Goal: Navigation & Orientation: Go to known website

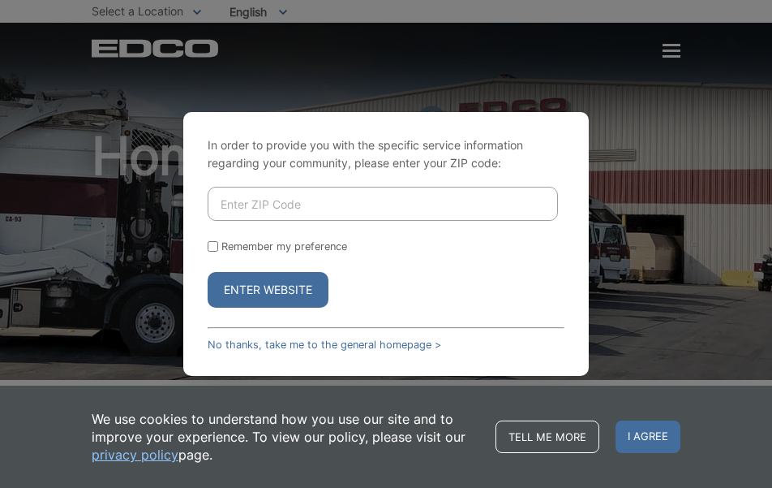
click at [272, 208] on input "Enter ZIP Code" at bounding box center [383, 204] width 350 height 34
type input "90638"
click at [269, 294] on button "Enter Website" at bounding box center [268, 290] width 121 height 36
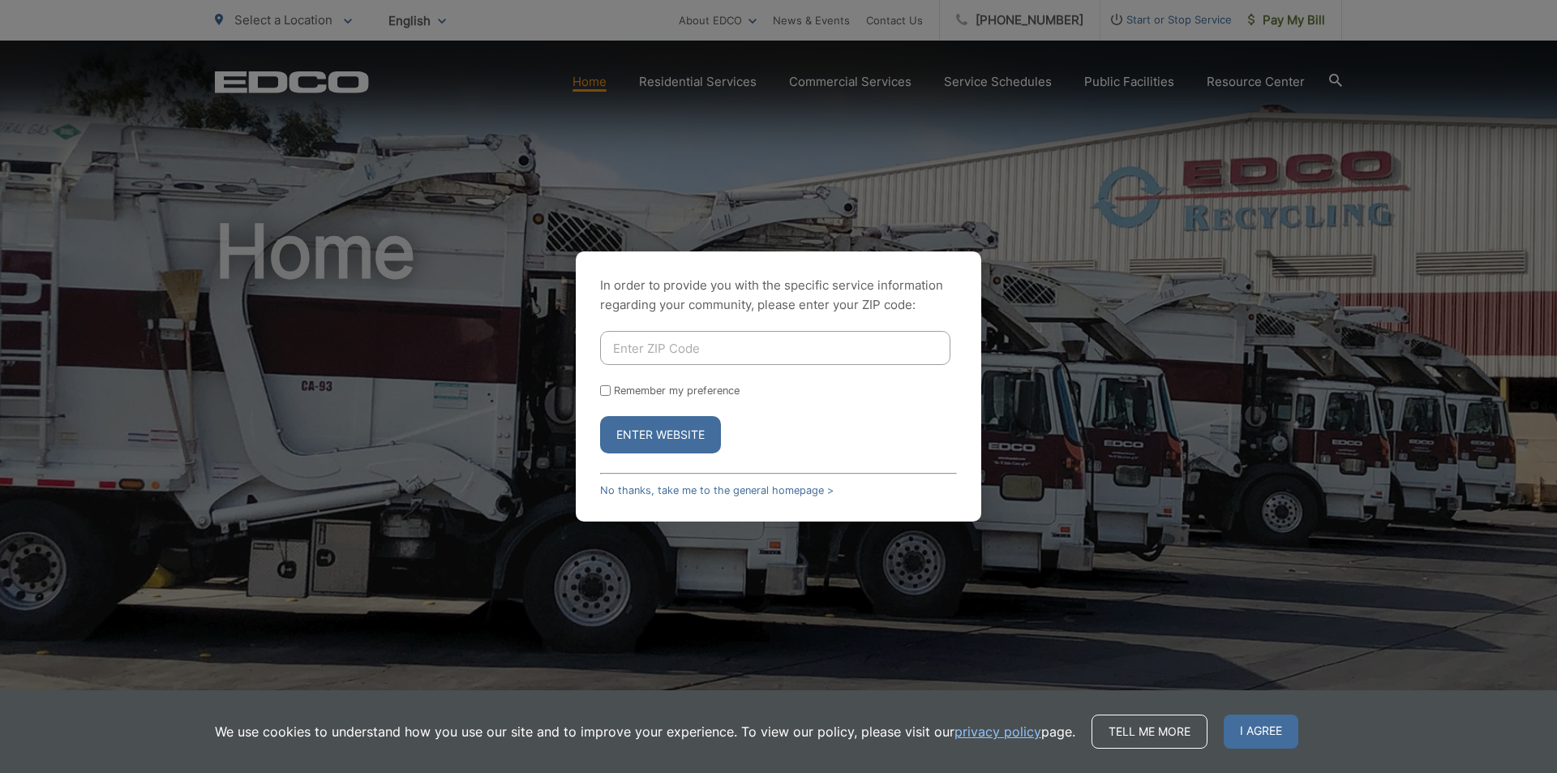
click at [814, 346] on input "Enter ZIP Code" at bounding box center [775, 348] width 350 height 34
click at [1258, 715] on div "We use cookies to understand how you use our site and to improve your experienc…" at bounding box center [778, 731] width 1557 height 83
